Goal: Transaction & Acquisition: Purchase product/service

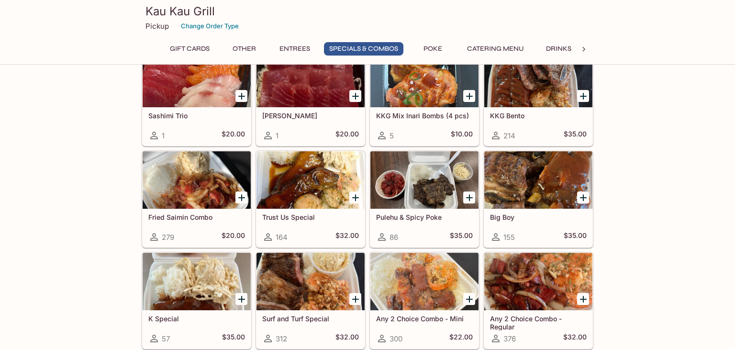
scroll to position [966, 0]
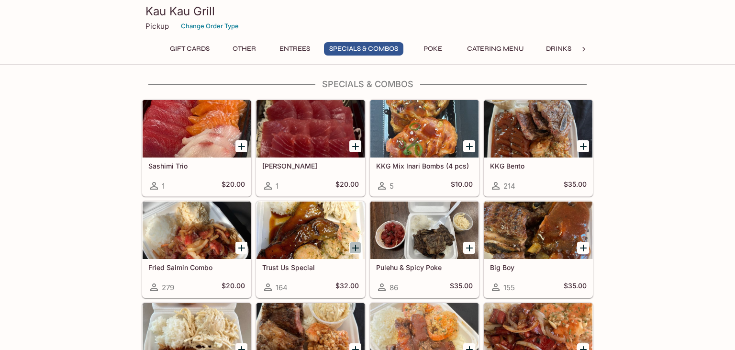
click at [354, 242] on icon "Add Trust Us Special" at bounding box center [355, 247] width 11 height 11
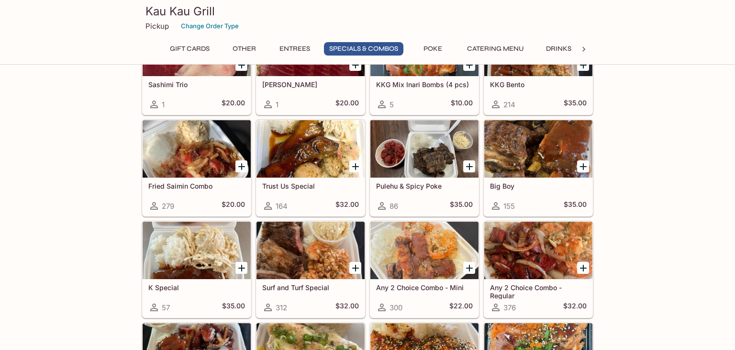
scroll to position [1098, 0]
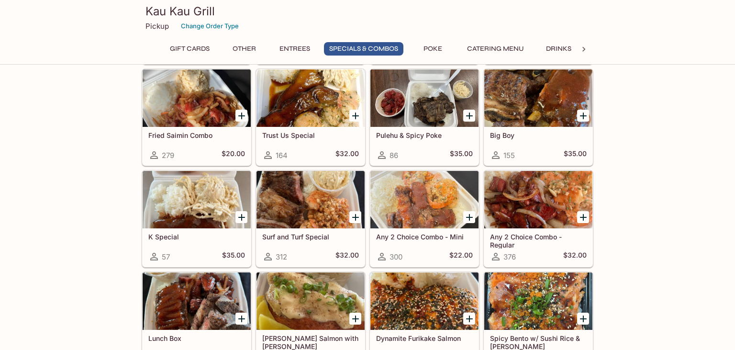
click at [548, 228] on div "Any 2 Choice Combo - Regular 376 $32.00" at bounding box center [538, 247] width 108 height 38
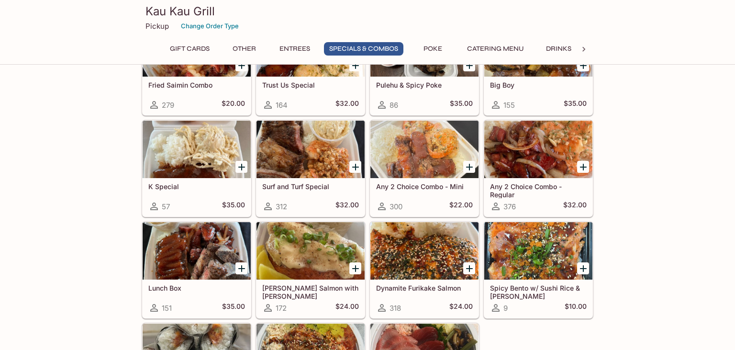
click at [440, 284] on h5 "Dynamite Furikake Salmon" at bounding box center [424, 288] width 97 height 8
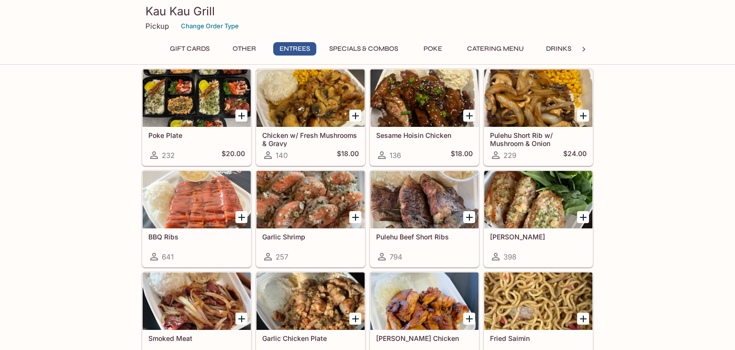
scroll to position [606, 0]
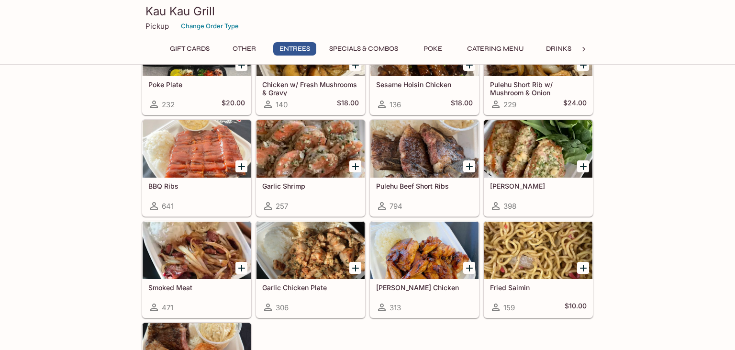
click at [512, 177] on div "Garlic Ahi 398" at bounding box center [538, 196] width 108 height 38
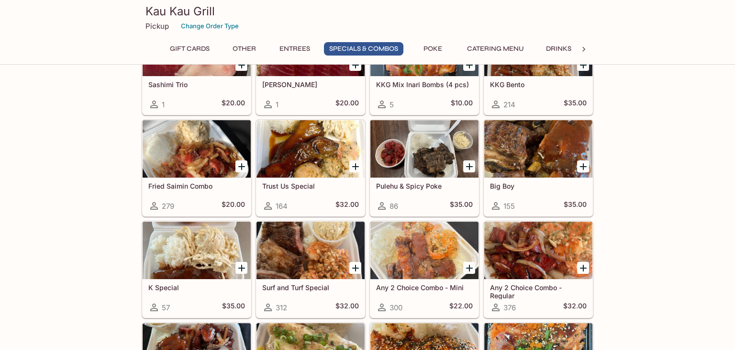
scroll to position [1098, 0]
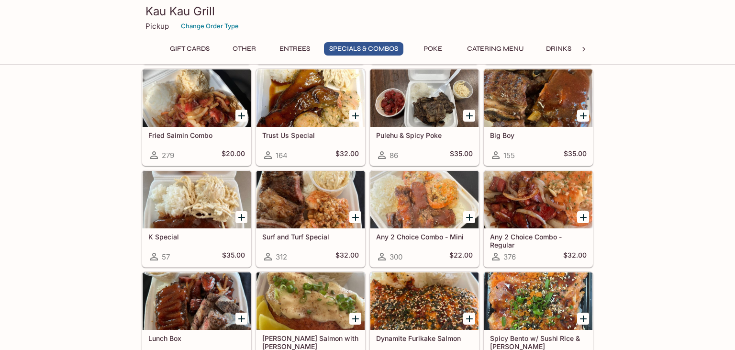
click at [544, 228] on div "Any 2 Choice Combo - Regular 376 $32.00" at bounding box center [538, 247] width 108 height 38
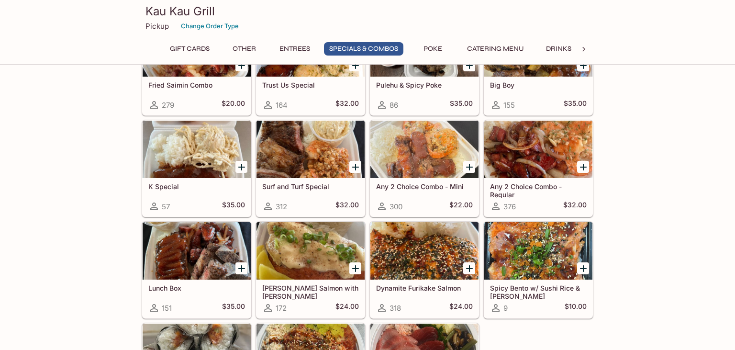
click at [287, 159] on div at bounding box center [310, 149] width 108 height 57
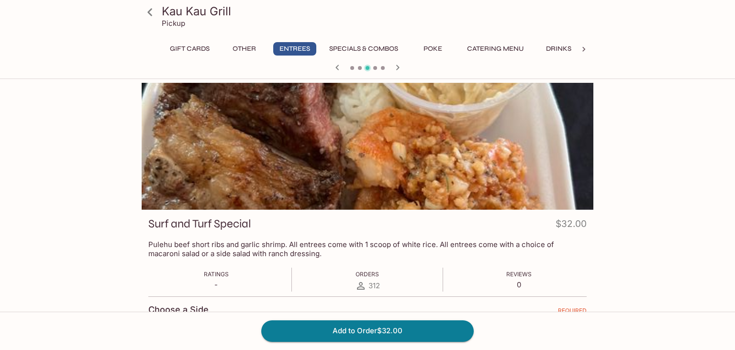
scroll to position [82, 0]
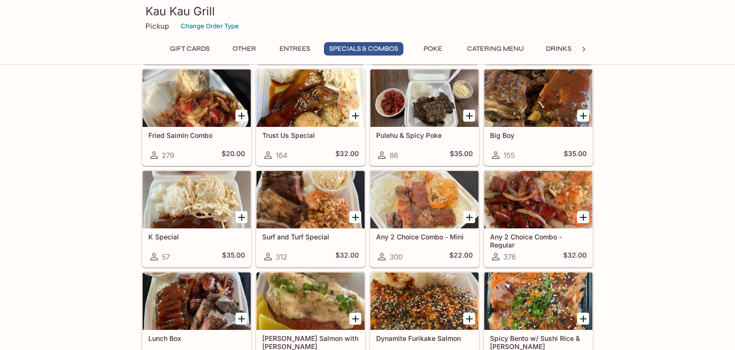
scroll to position [1148, 0]
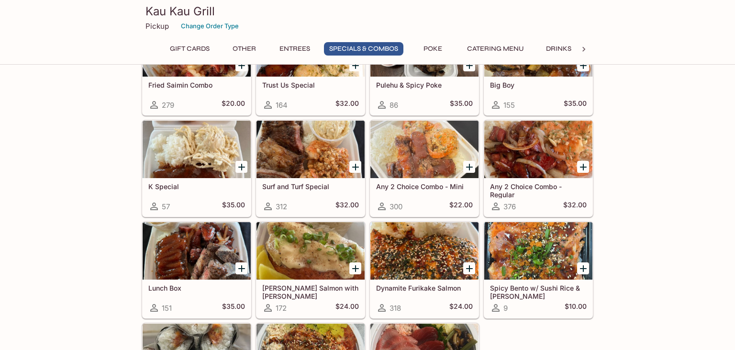
click at [433, 252] on div at bounding box center [424, 250] width 108 height 57
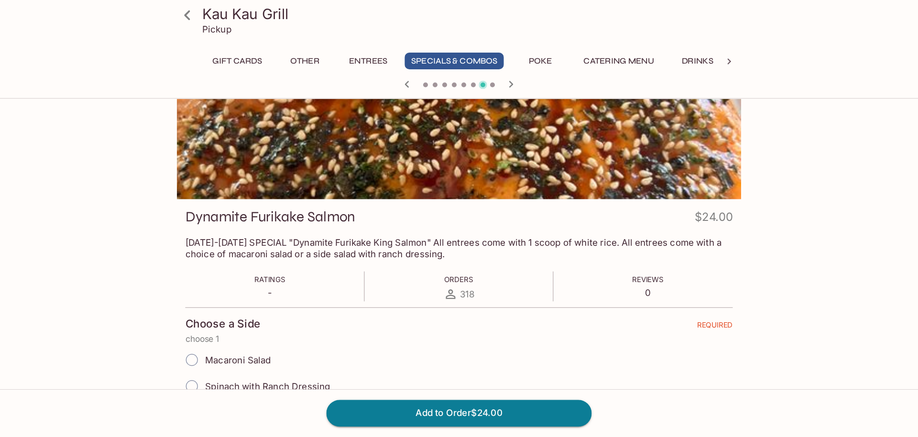
scroll to position [82, 0]
